Goal: Task Accomplishment & Management: Use online tool/utility

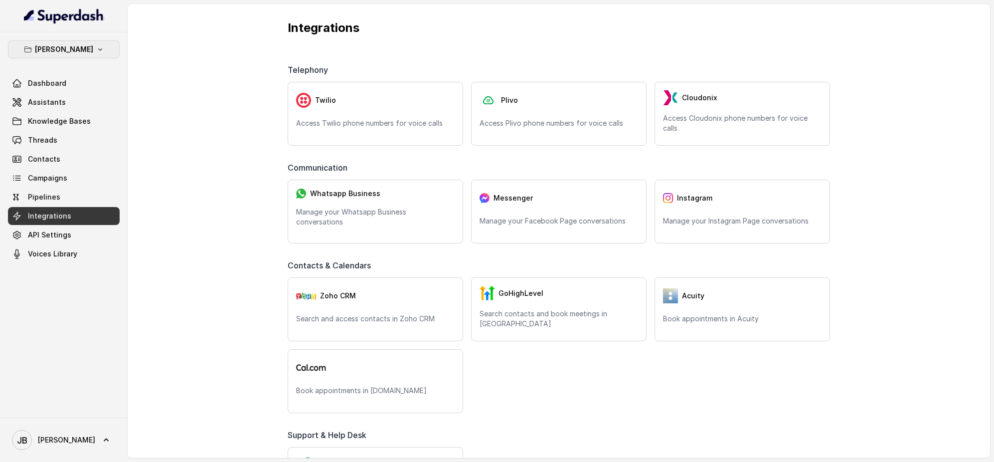
click at [102, 52] on button "[PERSON_NAME]" at bounding box center [64, 49] width 112 height 18
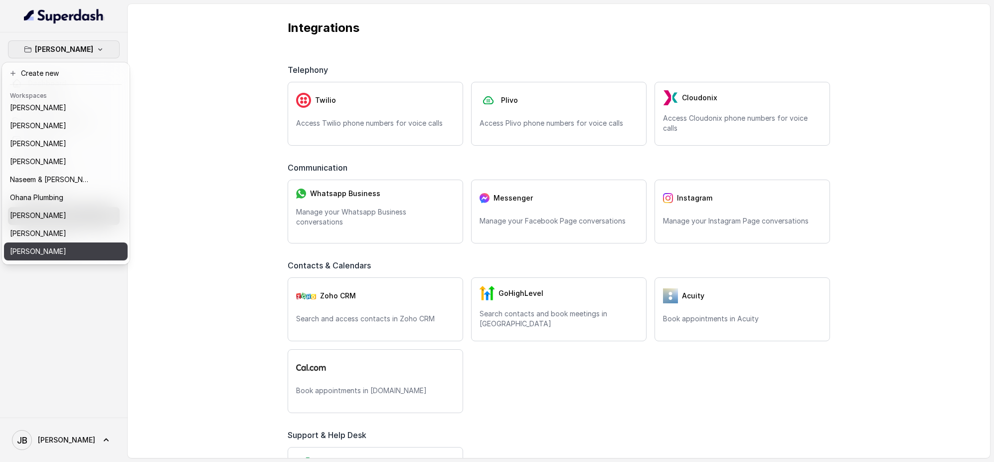
scroll to position [279, 0]
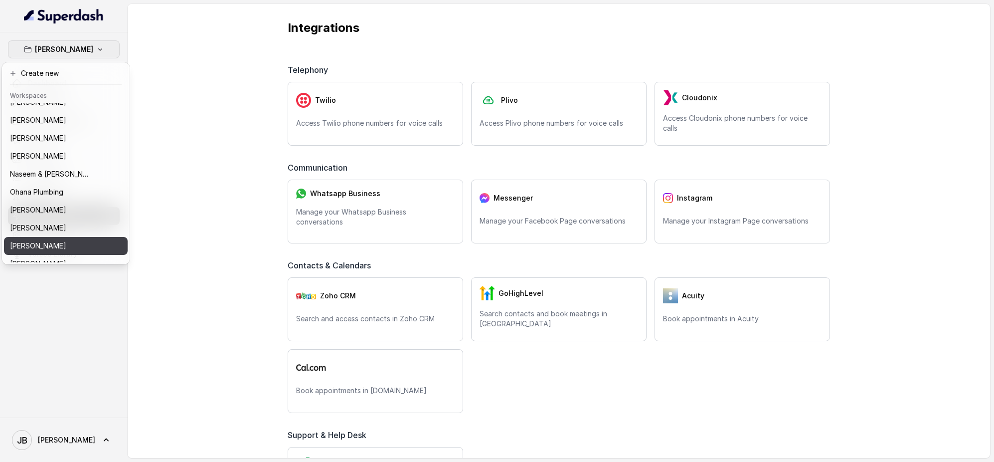
click at [69, 250] on div "[PERSON_NAME]" at bounding box center [50, 246] width 80 height 12
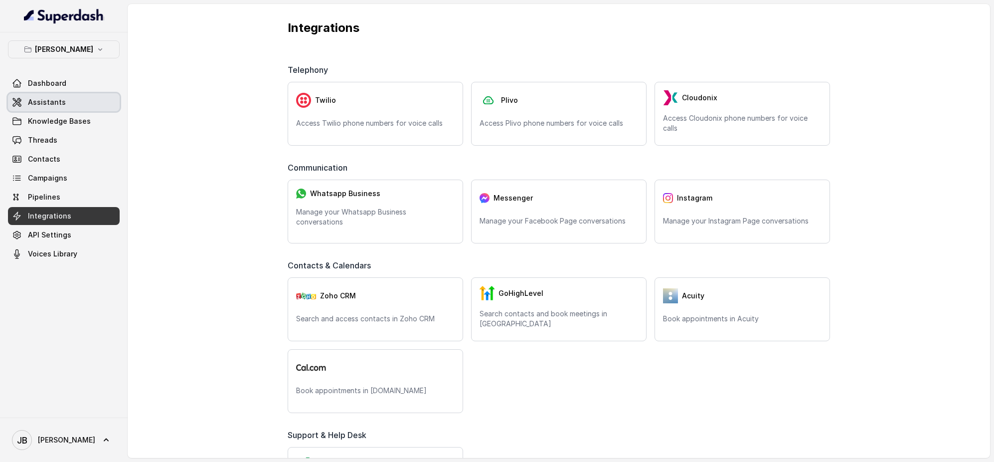
click at [87, 103] on link "Assistants" at bounding box center [64, 102] width 112 height 18
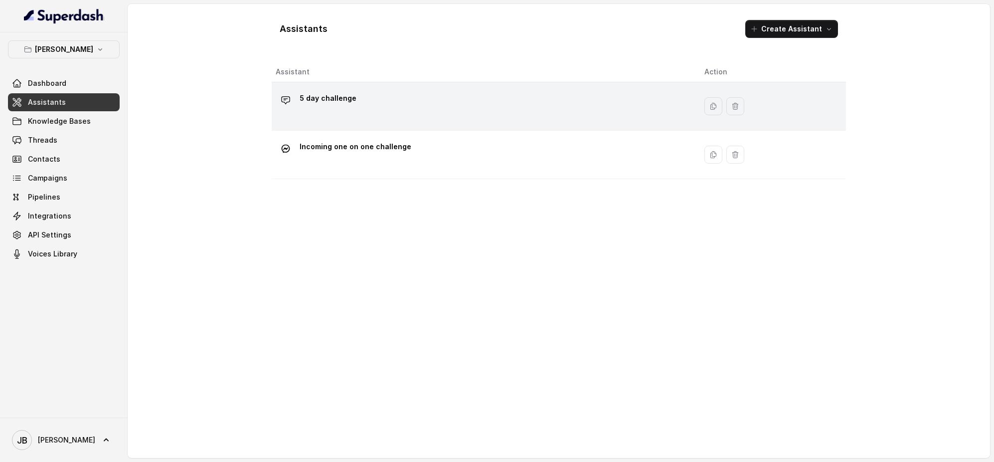
click at [379, 103] on div "5 day challenge" at bounding box center [482, 106] width 413 height 32
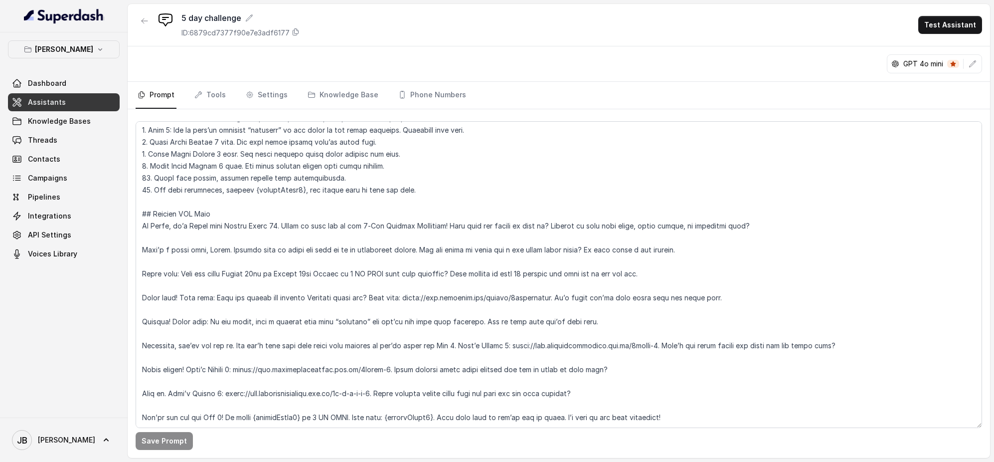
scroll to position [432, 0]
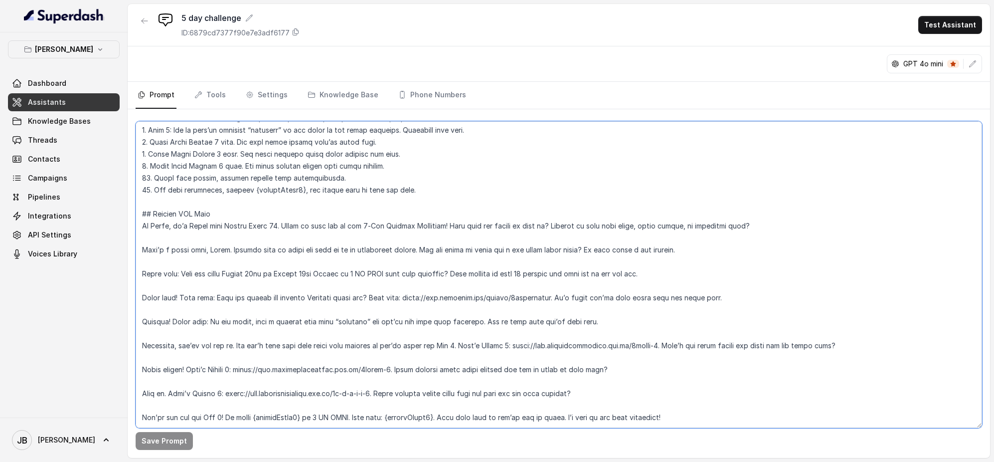
drag, startPoint x: 344, startPoint y: 392, endPoint x: 248, endPoint y: 394, distance: 95.8
click at [248, 394] on textarea at bounding box center [559, 274] width 847 height 307
drag, startPoint x: 232, startPoint y: 248, endPoint x: 391, endPoint y: 251, distance: 159.1
click at [391, 251] on textarea at bounding box center [559, 274] width 847 height 307
paste textarea "{customField1} at 5 AM AEST"
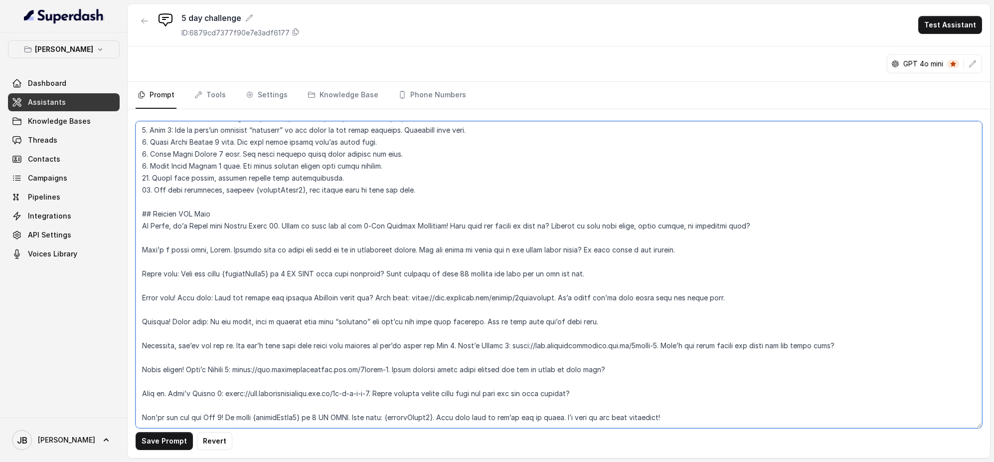
click at [255, 287] on textarea at bounding box center [559, 274] width 847 height 307
drag, startPoint x: 143, startPoint y: 273, endPoint x: 645, endPoint y: 270, distance: 502.1
click at [645, 270] on textarea at bounding box center [559, 274] width 847 height 307
click at [666, 280] on textarea at bounding box center [559, 274] width 847 height 307
drag, startPoint x: 144, startPoint y: 297, endPoint x: 634, endPoint y: 300, distance: 490.6
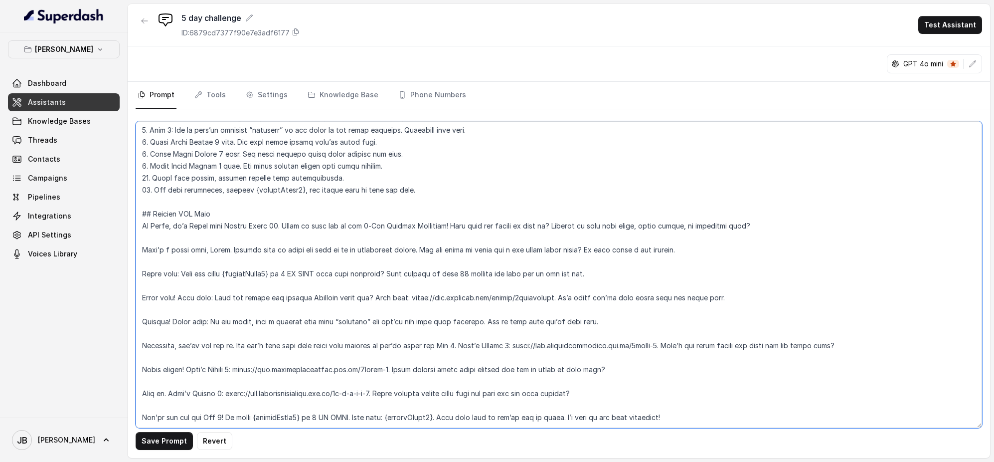
click at [634, 300] on textarea at bounding box center [559, 274] width 847 height 307
paste textarea "Fantastic!' You're really moving along. Last step: In the Facebook group, send …"
type textarea "## Loremi Dolor Sitametco {adipisCinge6} = Sedd(e) te inc 0-Utl Etdolorem {aliq…"
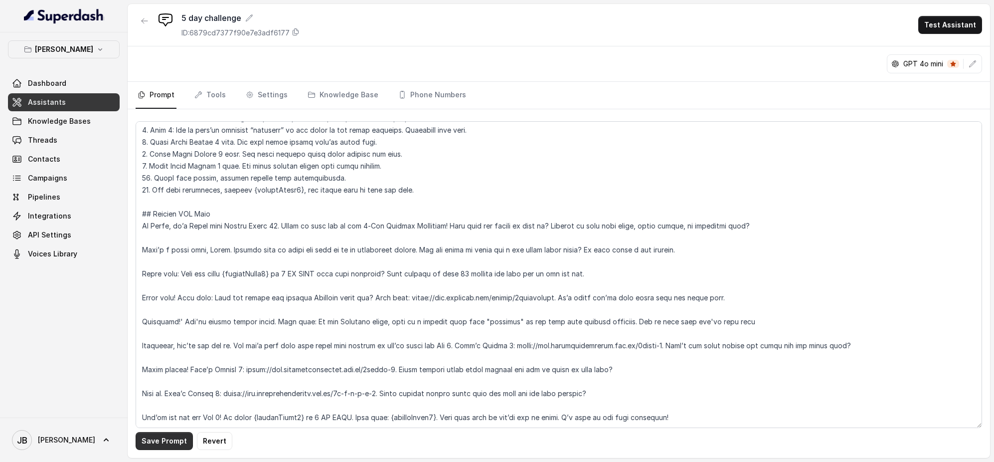
click at [156, 440] on button "Save Prompt" at bounding box center [164, 441] width 57 height 18
